Goal: Information Seeking & Learning: Check status

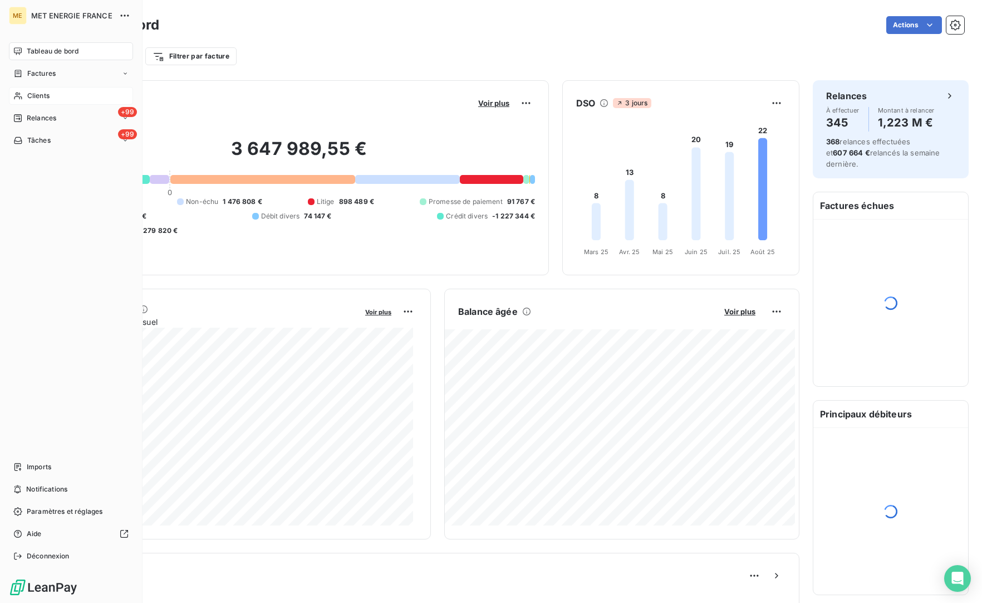
click at [36, 93] on span "Clients" at bounding box center [38, 96] width 22 height 10
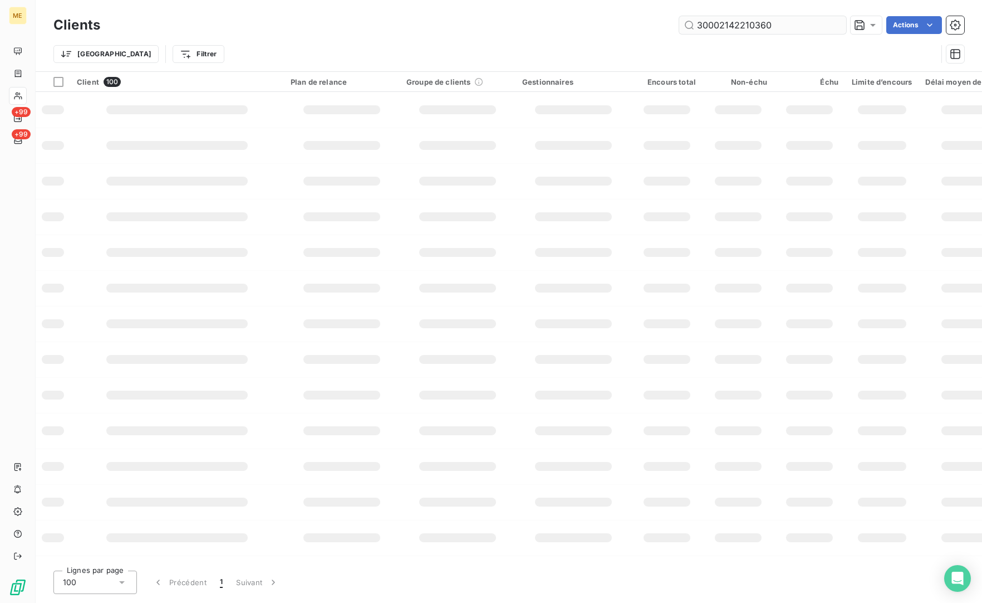
click at [740, 23] on input "30002142210360" at bounding box center [762, 25] width 167 height 18
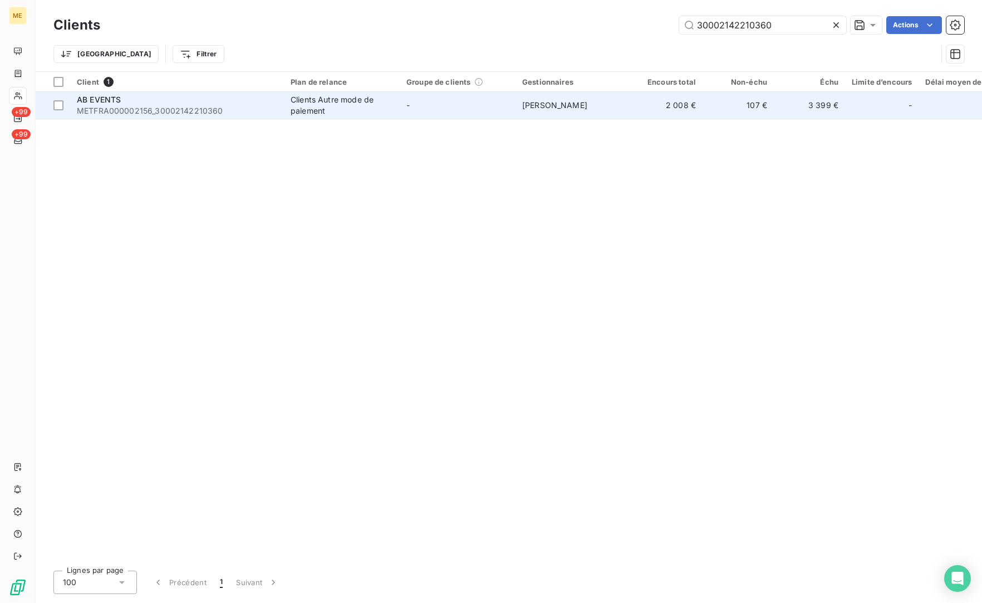
type input "30002142210360"
click at [131, 113] on span "METFRA000002156_30002142210360" at bounding box center [177, 110] width 200 height 11
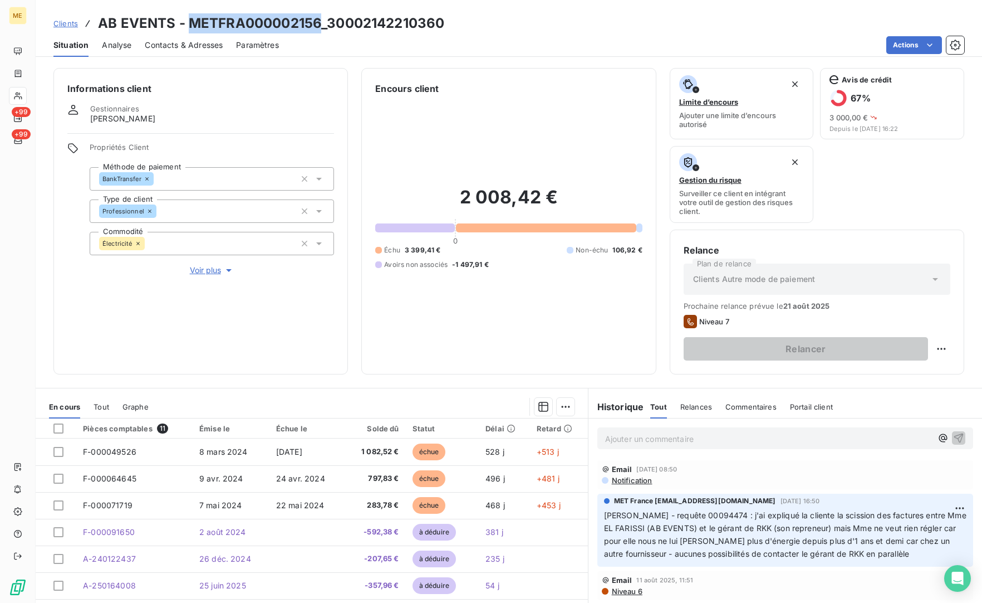
drag, startPoint x: 317, startPoint y: 20, endPoint x: 189, endPoint y: 26, distance: 128.2
click at [189, 26] on h3 "AB EVENTS - METFRA000002156_30002142210360" at bounding box center [271, 23] width 346 height 20
copy h3 "METFRA000002156"
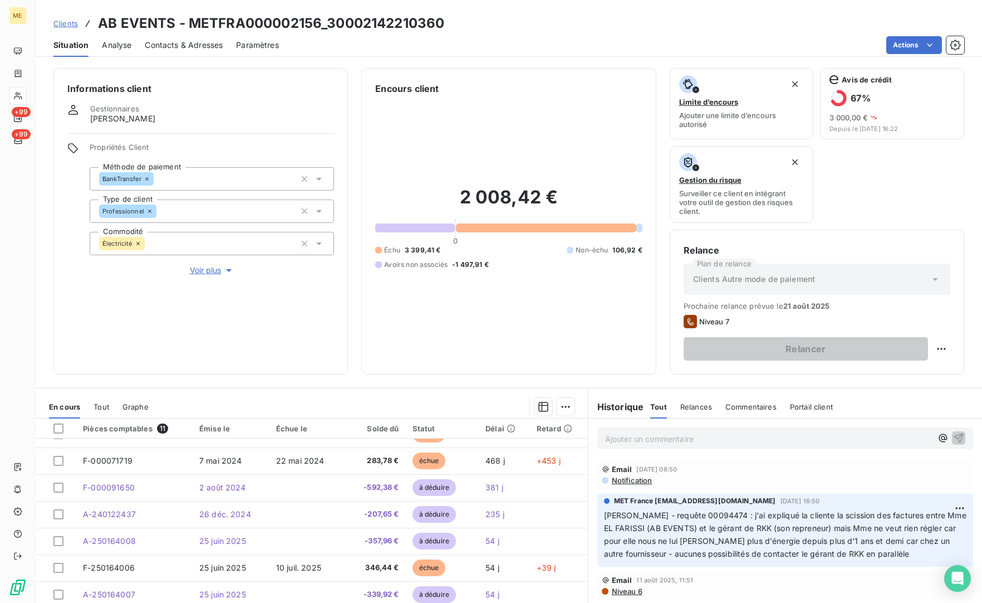
click at [679, 509] on p "[PERSON_NAME] - requête 00094474 : j'ai expliqué la cliente la scission des fac…" at bounding box center [785, 534] width 363 height 51
copy span "00094474"
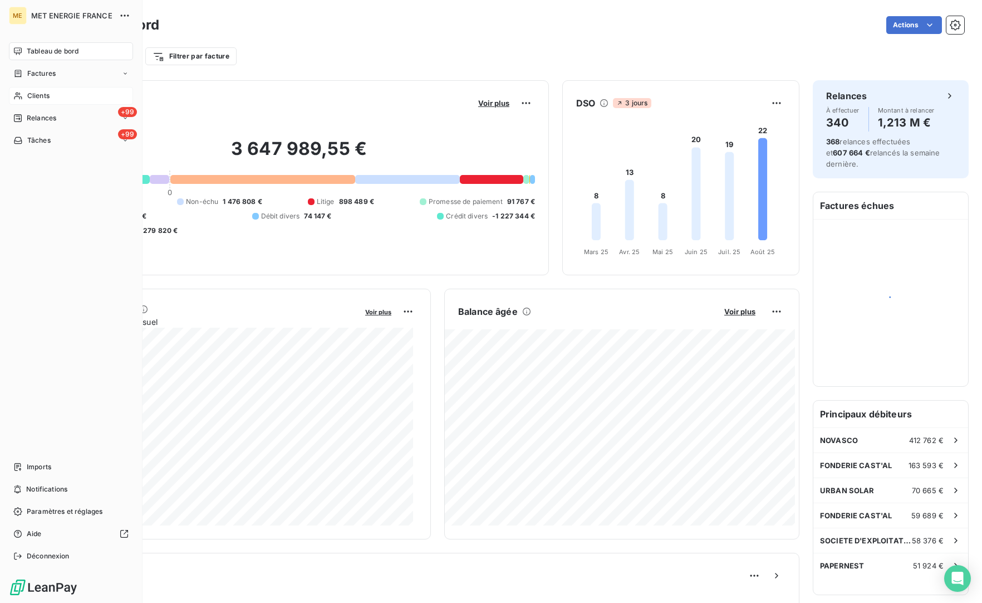
click at [43, 96] on span "Clients" at bounding box center [38, 96] width 22 height 10
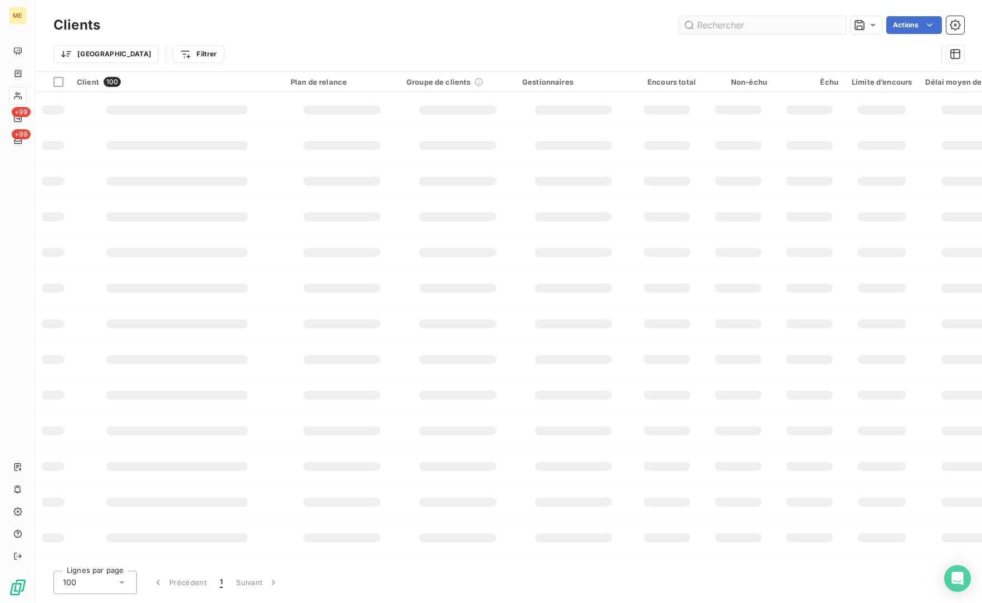
click at [769, 19] on input "text" at bounding box center [762, 25] width 167 height 18
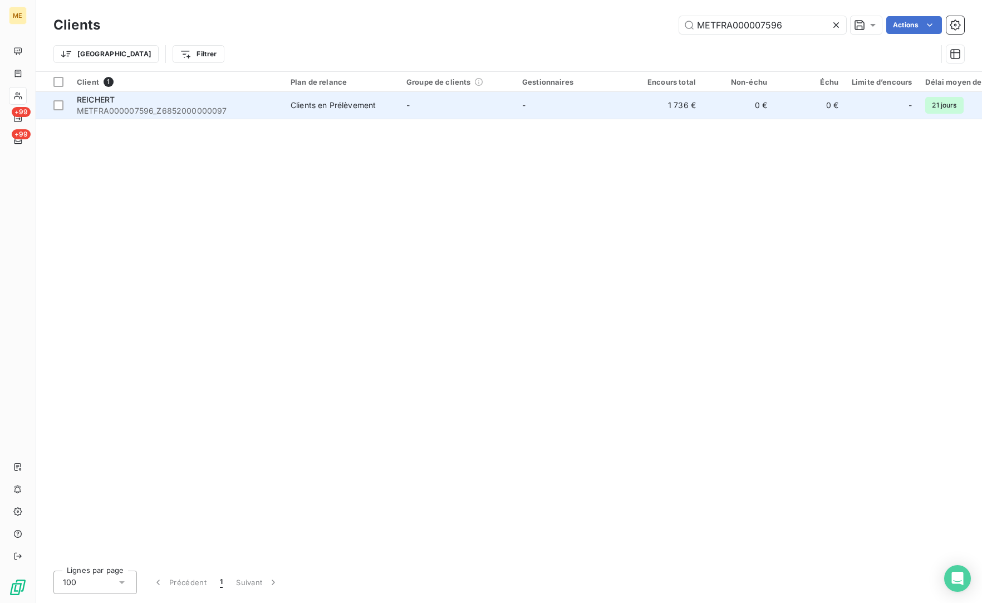
type input "METFRA000007596"
click at [130, 94] on div "REICHERT" at bounding box center [177, 99] width 200 height 11
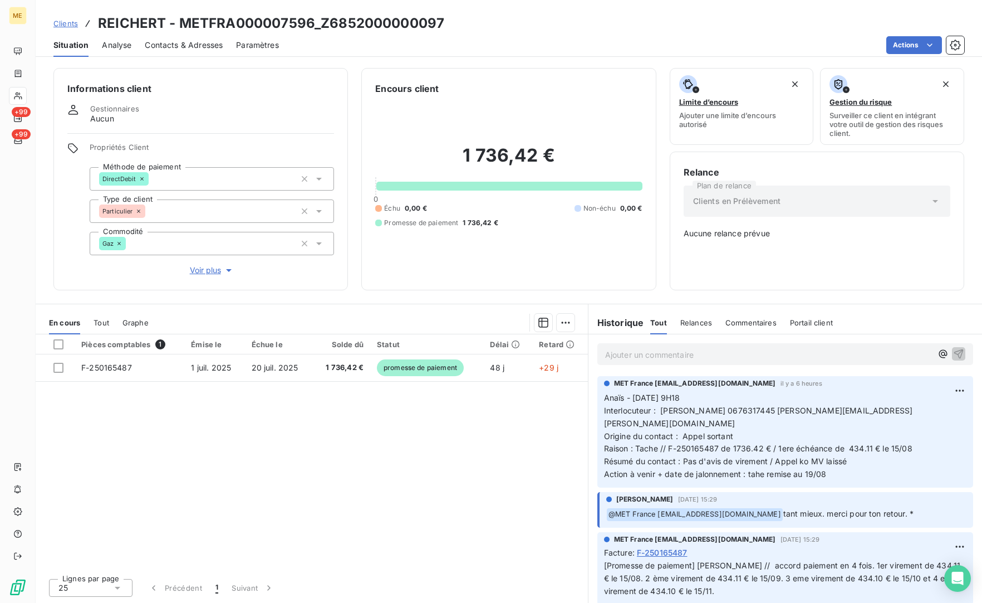
click at [654, 349] on p "Ajouter un commentaire ﻿" at bounding box center [768, 354] width 327 height 14
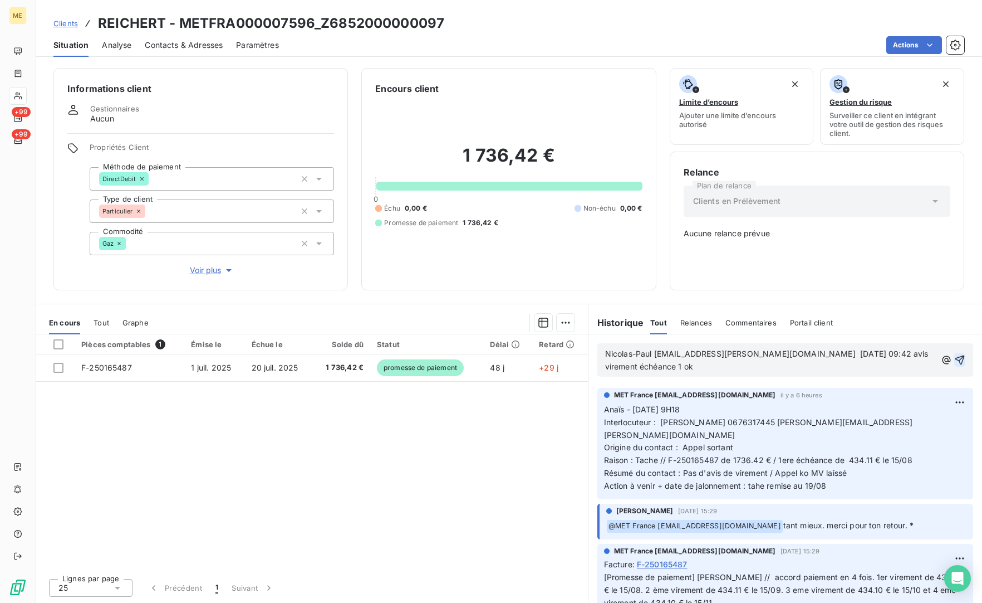
click at [956, 360] on icon "button" at bounding box center [960, 359] width 9 height 9
